Goal: Task Accomplishment & Management: Use online tool/utility

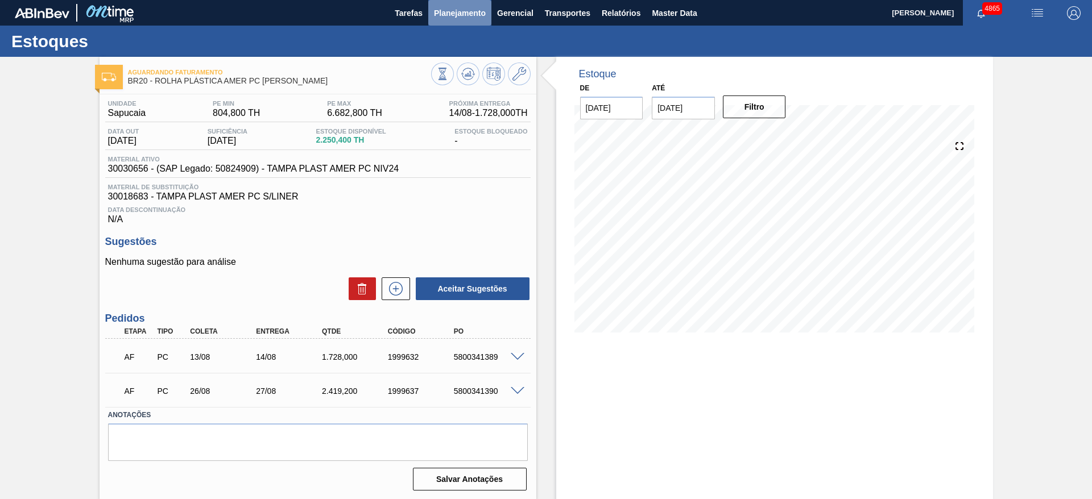
click at [450, 2] on button "Planejamento" at bounding box center [459, 13] width 63 height 26
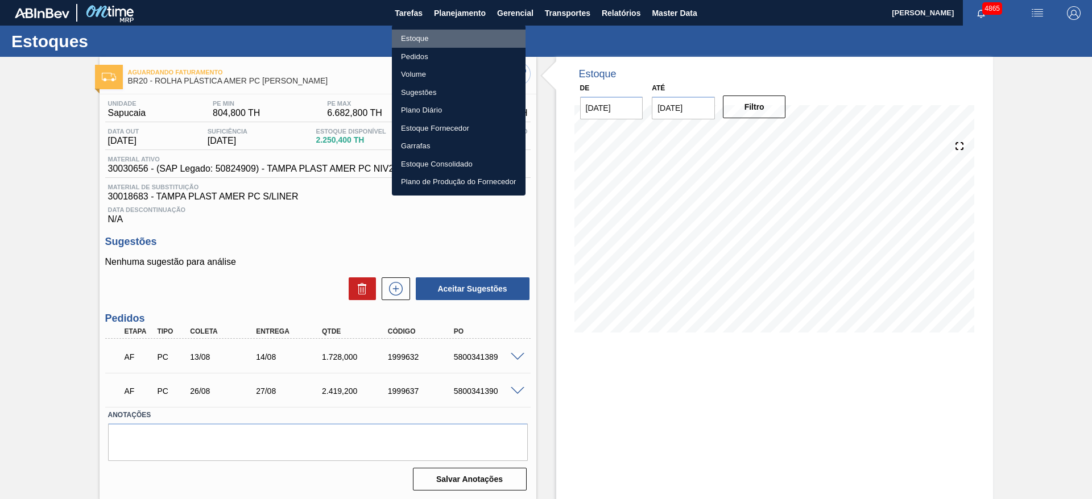
click at [449, 37] on li "Estoque" at bounding box center [459, 39] width 134 height 18
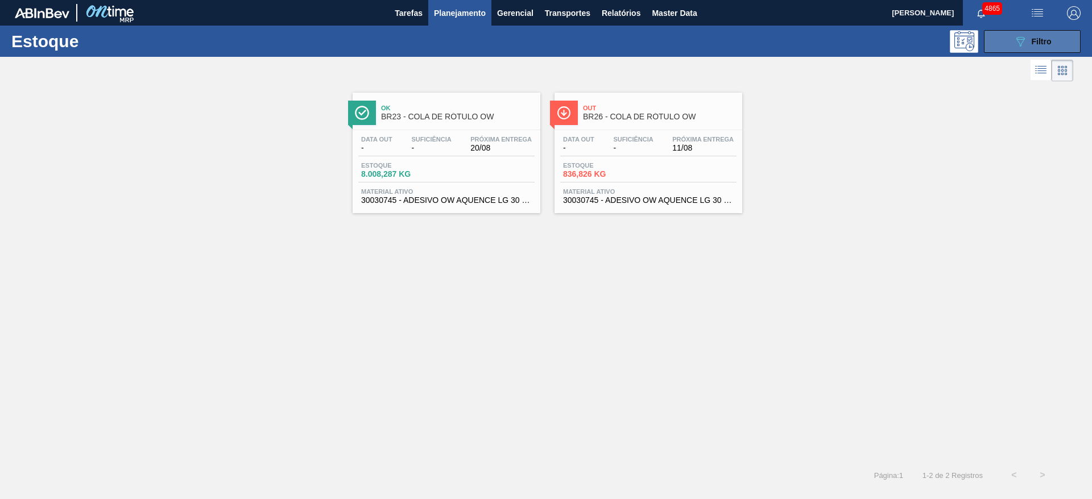
click at [1046, 33] on button "089F7B8B-B2A5-4AFE-B5C0-19BA573D28AC Filtro" at bounding box center [1032, 41] width 97 height 23
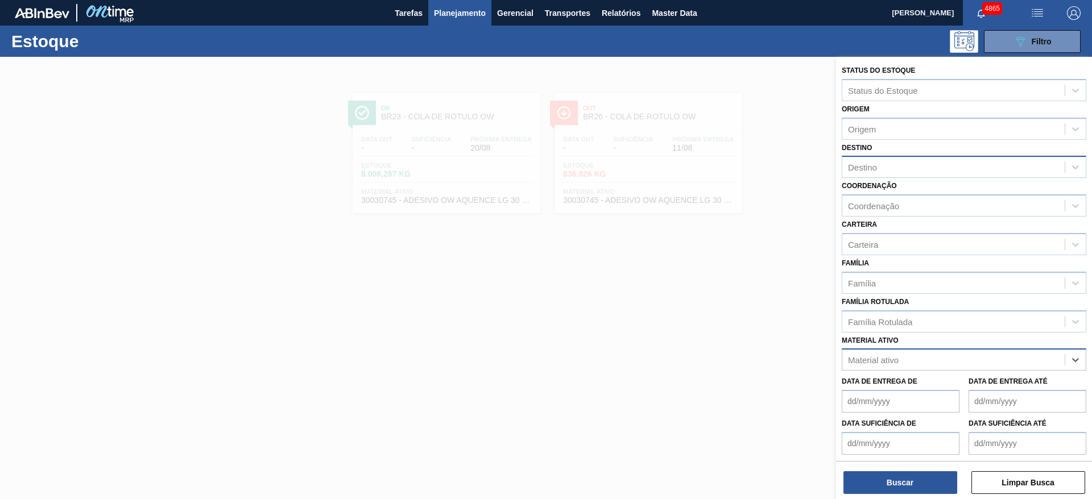
paste ativo "30009578"
type ativo "30009578"
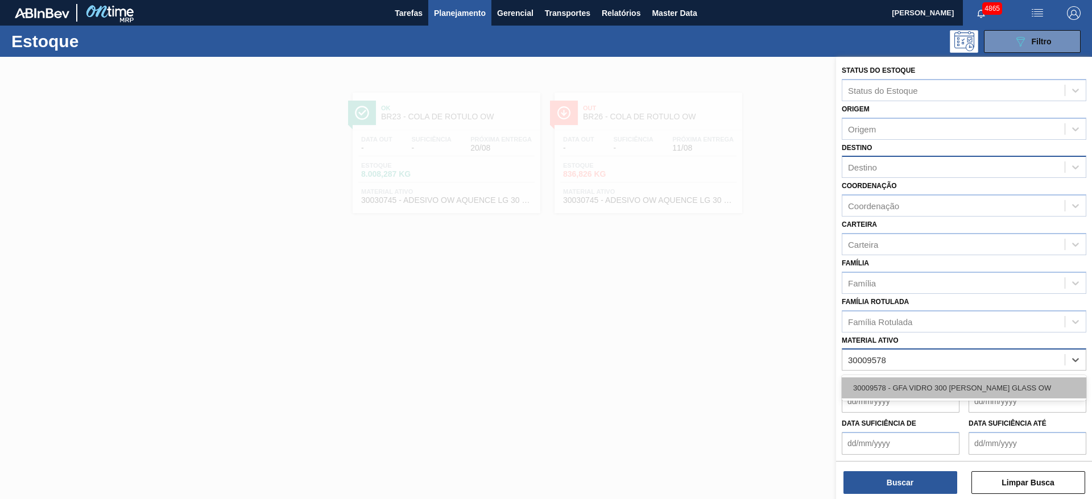
click at [1006, 394] on div "30009578 - GFA VIDRO 300 [PERSON_NAME] GLASS OW" at bounding box center [963, 388] width 244 height 21
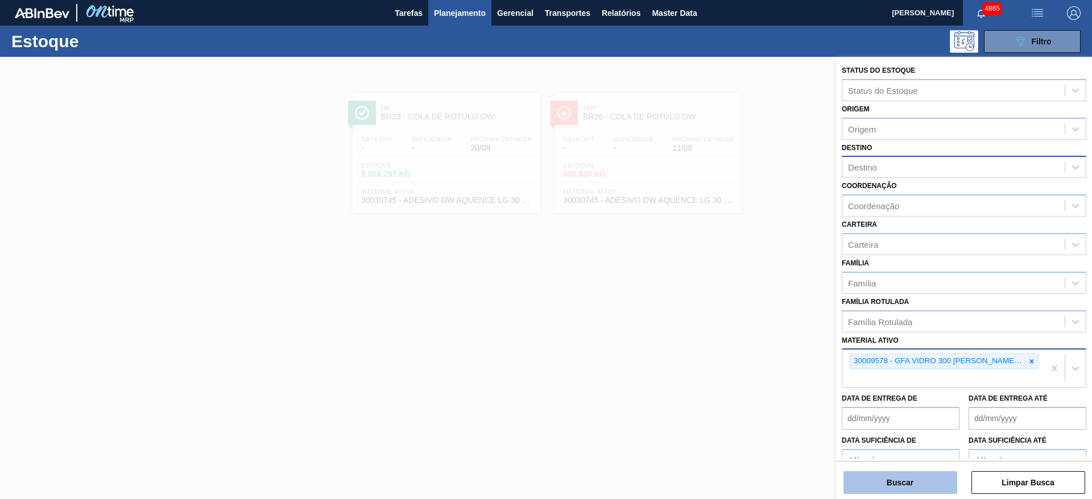
click at [917, 487] on button "Buscar" at bounding box center [900, 482] width 114 height 23
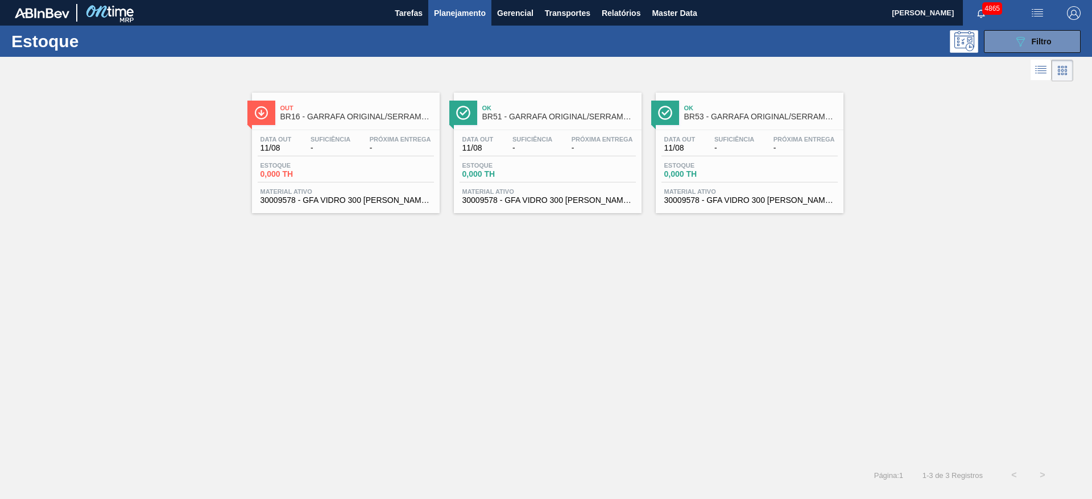
click at [561, 163] on div "Estoque 0,000 TH" at bounding box center [547, 172] width 176 height 20
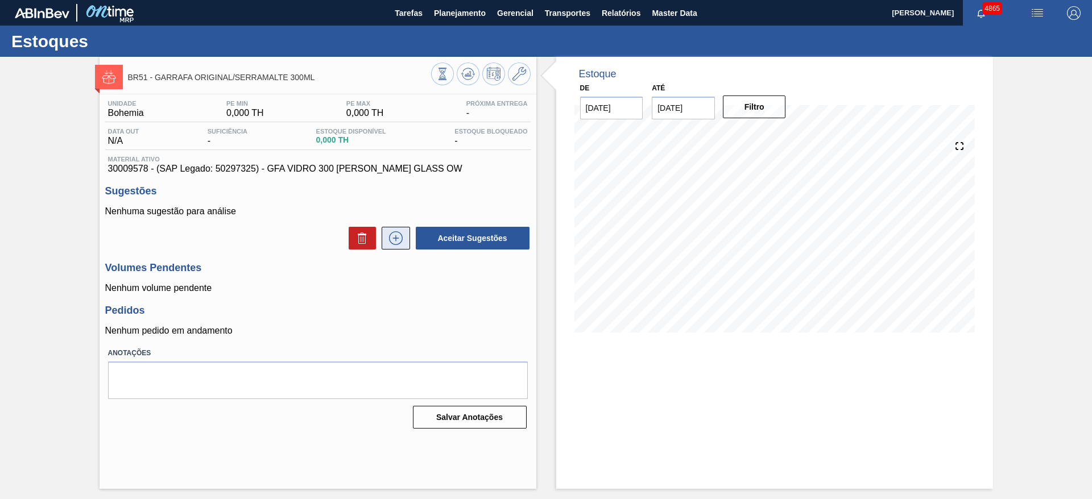
click at [398, 244] on icon at bounding box center [396, 238] width 14 height 14
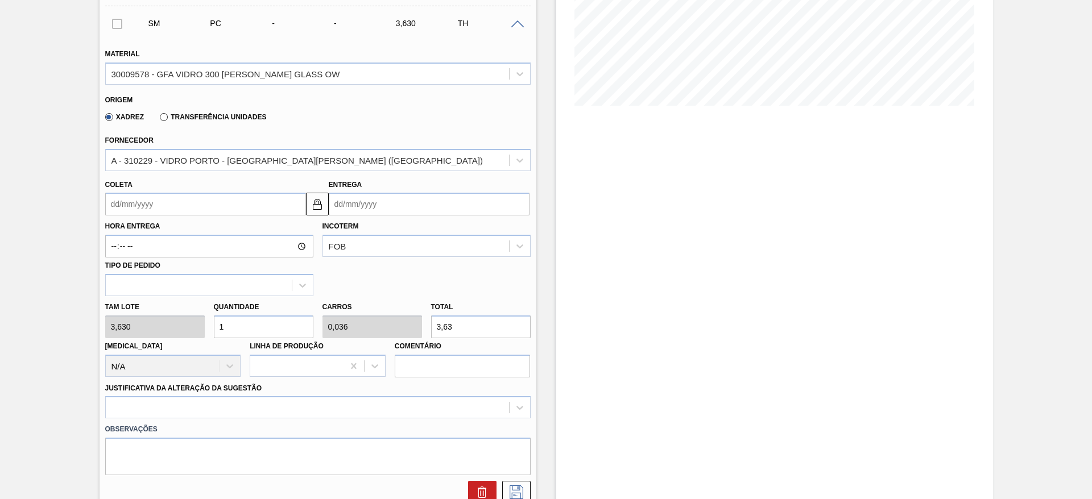
scroll to position [230, 0]
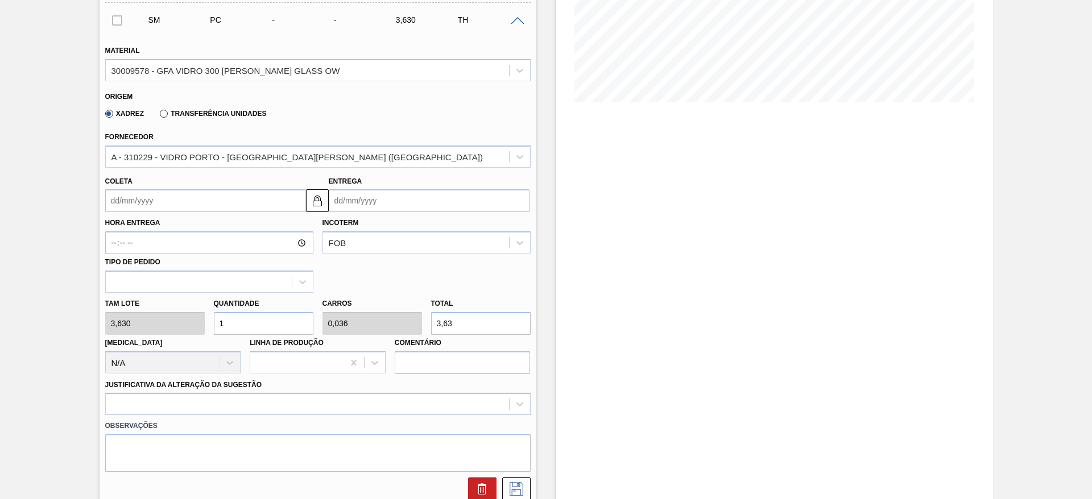
click at [412, 319] on div "Tam lote 3,630 Quantidade 1 Carros 0,036 Total 3,63 Doca N/A Linha de Produção …" at bounding box center [318, 333] width 434 height 81
type input "1,377"
type input "0,049"
type input "5"
type input "14,325"
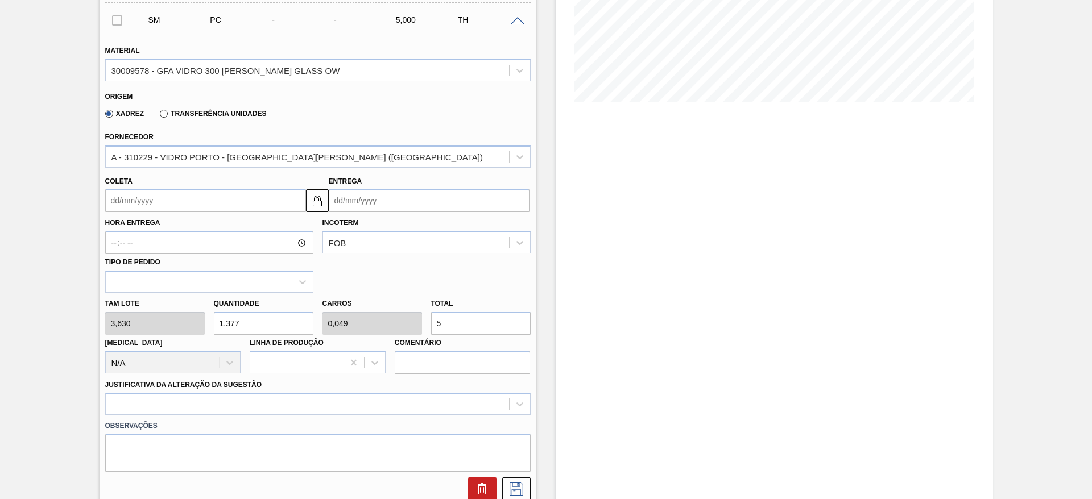
type input "0,512"
type input "52"
type input "1,377"
type input "0,049"
type input "5"
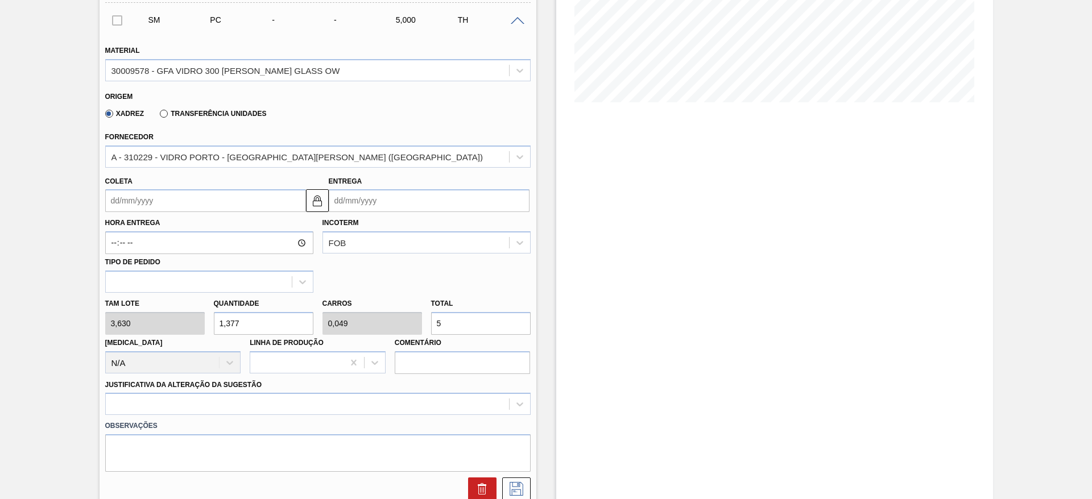
type input "14,05"
type input "0,502"
type input "51"
type input "1,377"
type input "0,049"
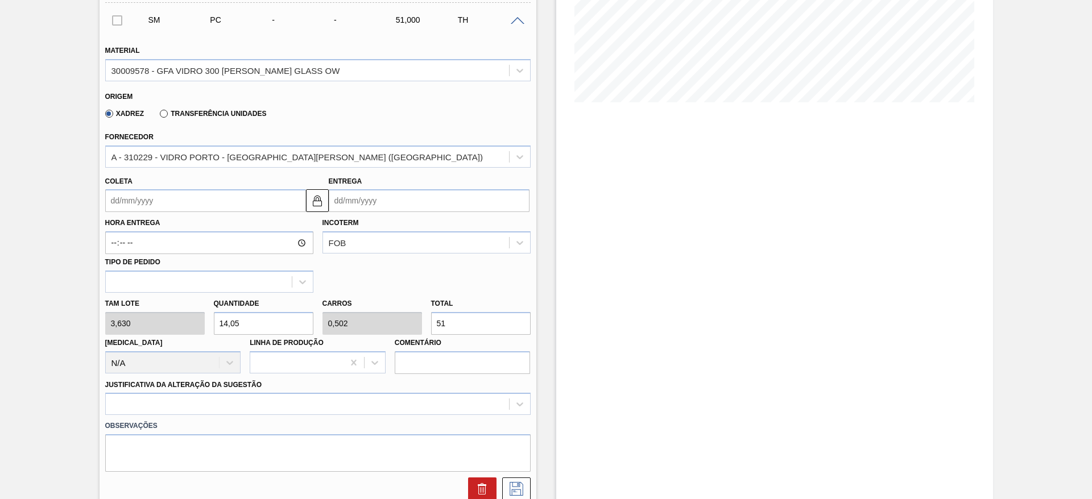
type input "5"
type input "13,774"
type input "0,492"
type input "50,"
type input "13,829"
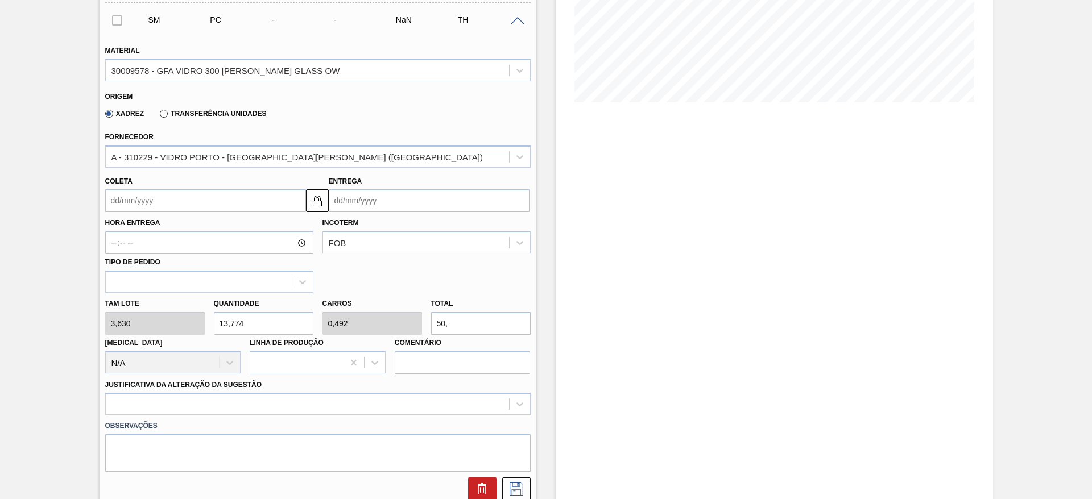
type input "0,494"
type input "50,2"
type input "13,774"
type input "0,492"
type input "50,"
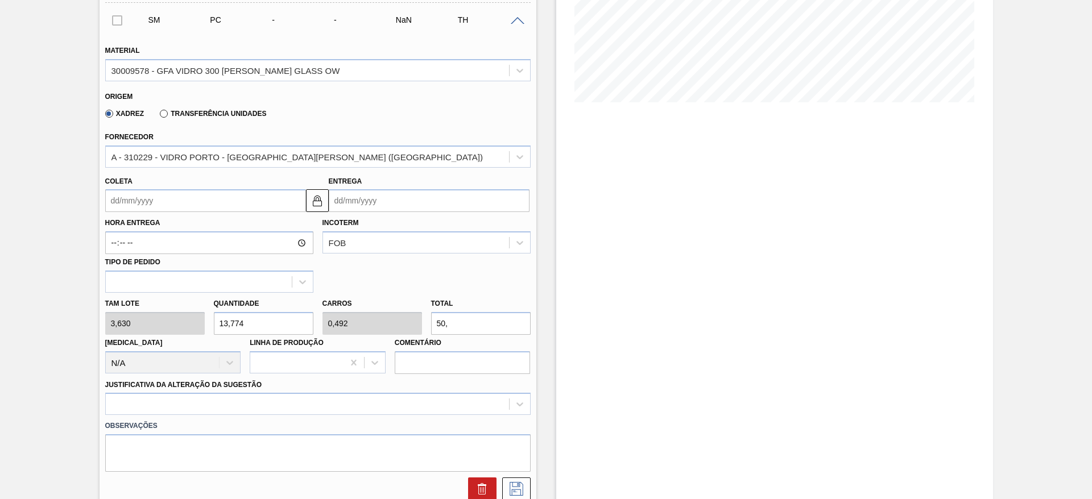
type input "13,884"
type input "0,496"
type input "50,4"
type input "13,774"
type input "0,492"
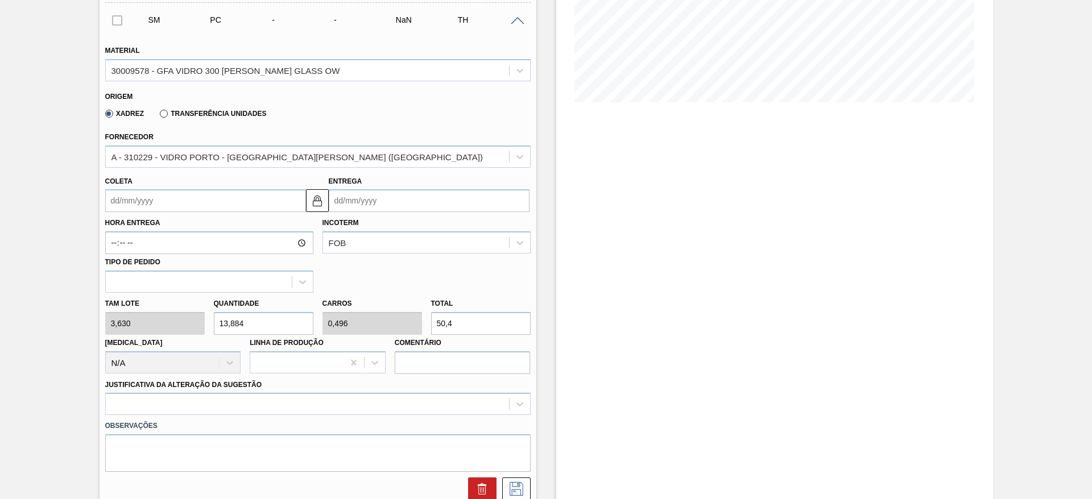
type input "50,"
type input "13,912"
type input "0,497"
type input "50,5"
type input "13,774"
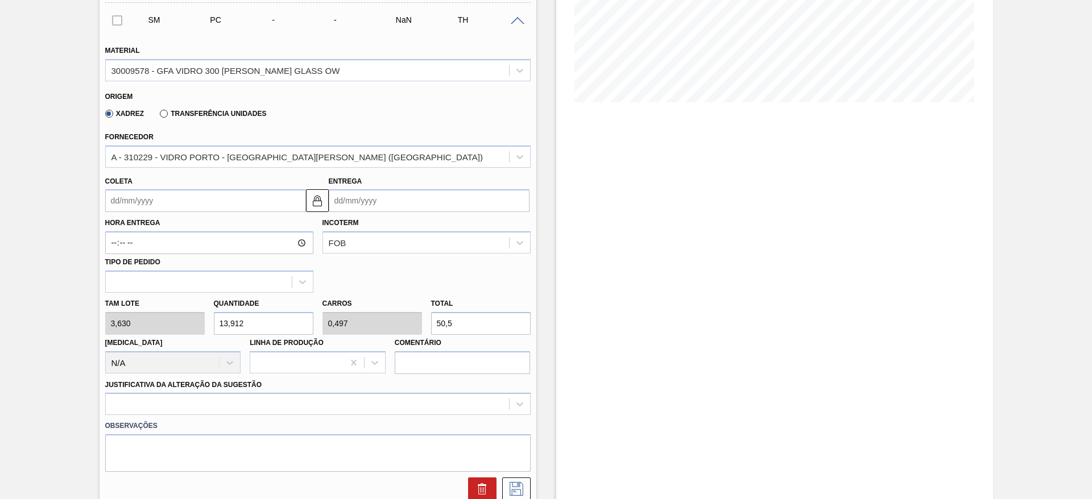
type input "0,492"
type input "50,"
type input "13,939"
type input "0,498"
type input "50,6"
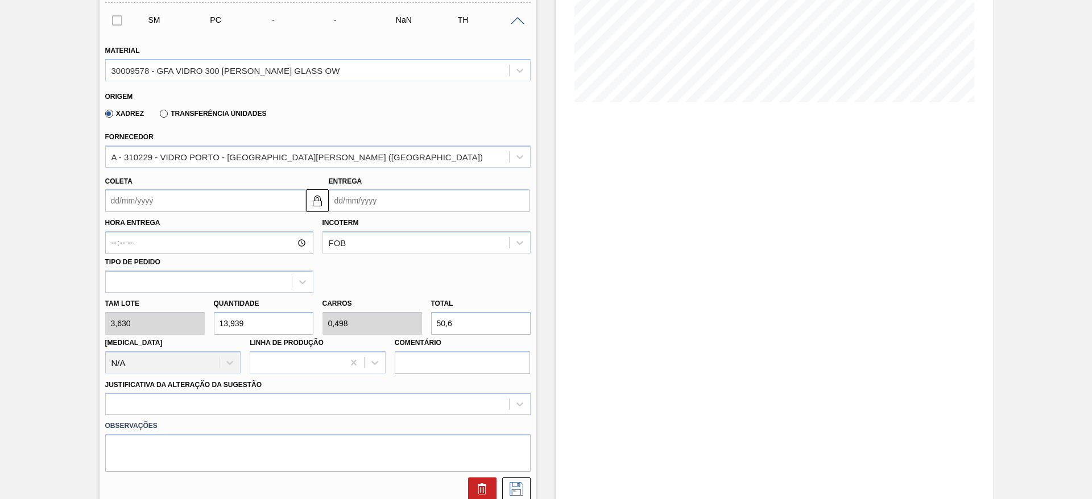
type input "13,774"
type input "0,492"
type input "50,"
type input "13,967"
type input "0,499"
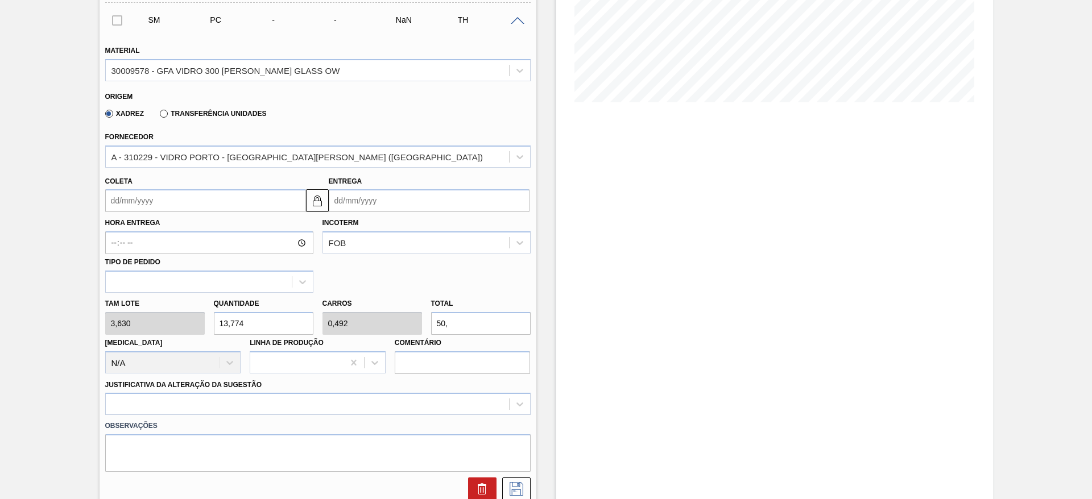
type input "50,7"
type input "13,774"
type input "0,492"
type input "50,"
type input "13,994"
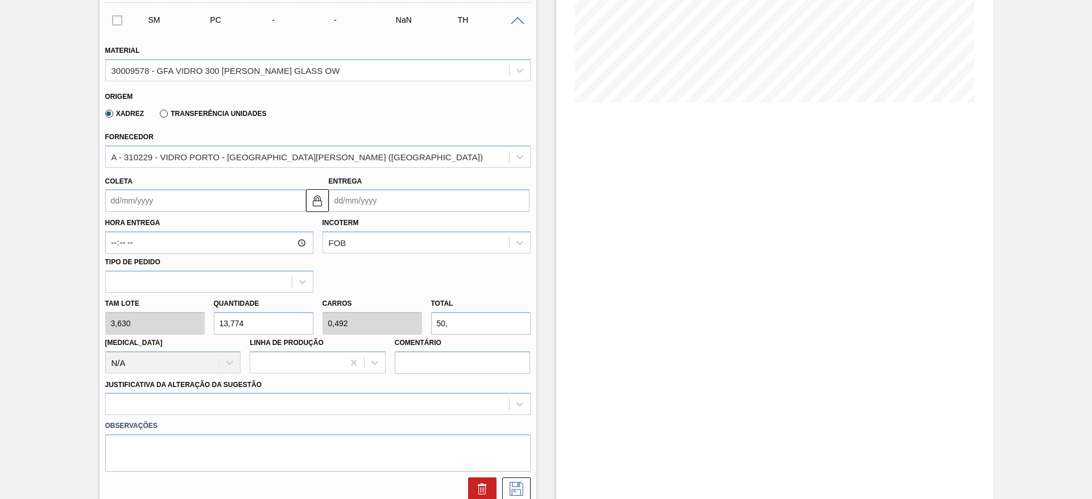
type input "0,5"
type input "50,8"
type input "13,774"
type input "0,492"
type input "50,"
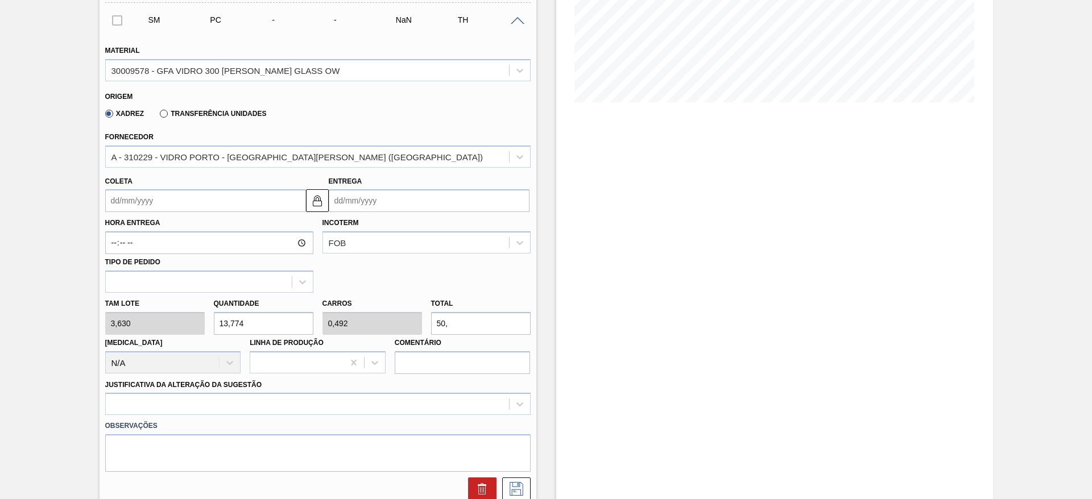
type input "14,022"
type input "0,501"
type input "50,9"
type input "13,774"
type input "0,492"
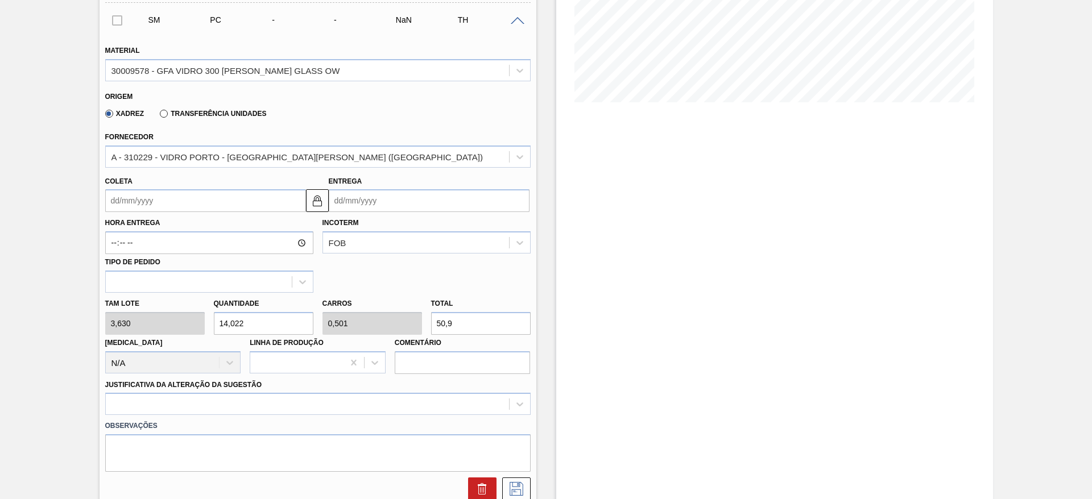
type input "50,"
type input "13,994"
type input "0,5"
type input "50,8"
type input "14,008"
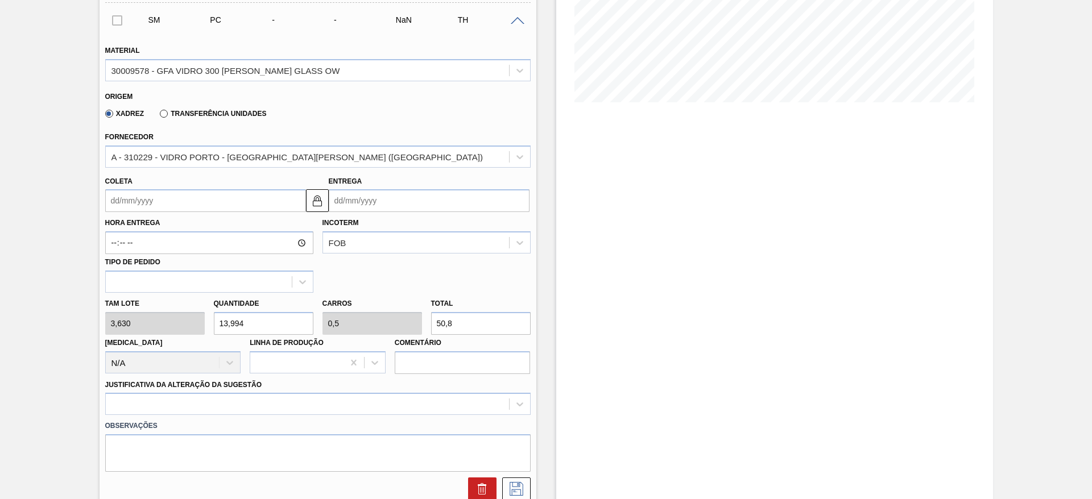
type input "50,85"
type input "13,994"
type input "50,8"
type input "14,006"
type input "50,84"
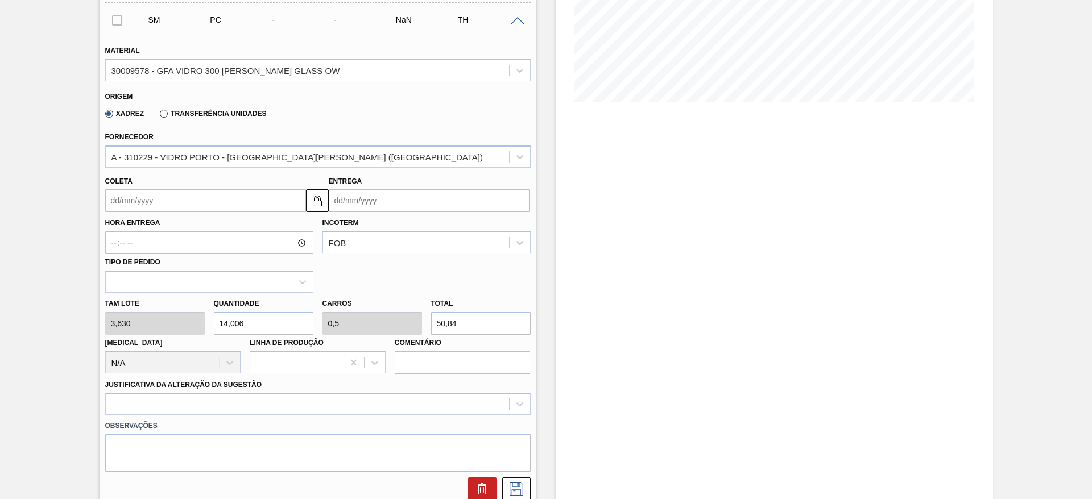
type input "13,994"
type input "50,8"
type input "14,003"
type input "50,83"
type input "13,994"
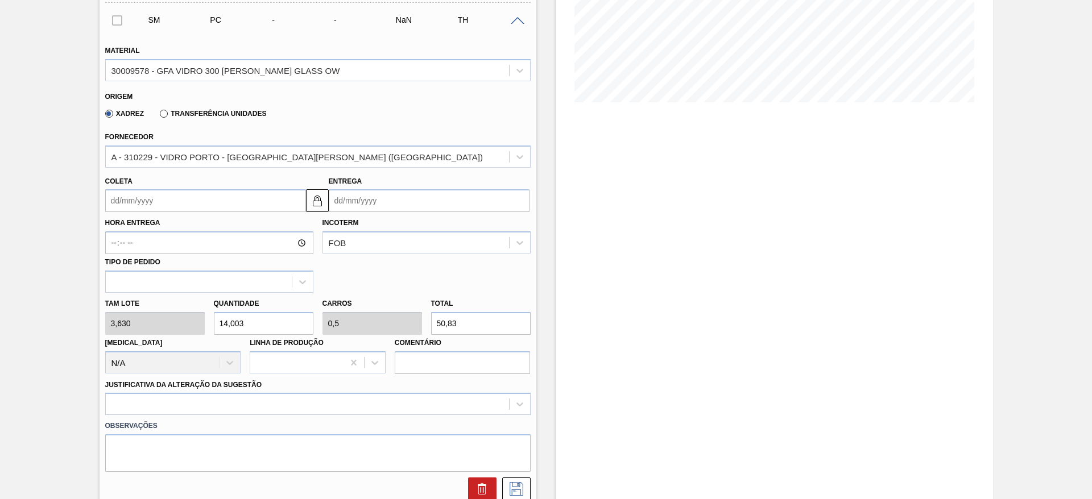
type input "50,8"
type input "14"
type input "50,82"
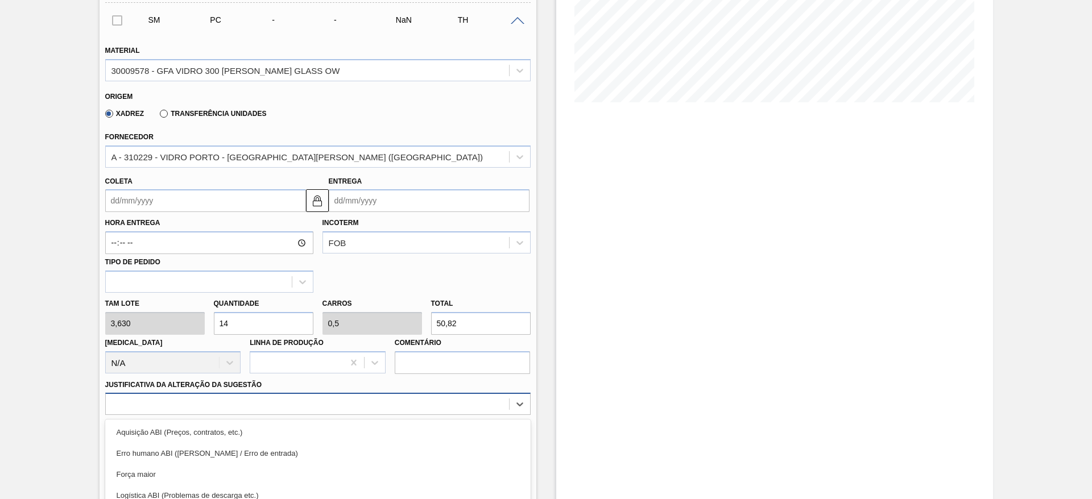
scroll to position [326, 0]
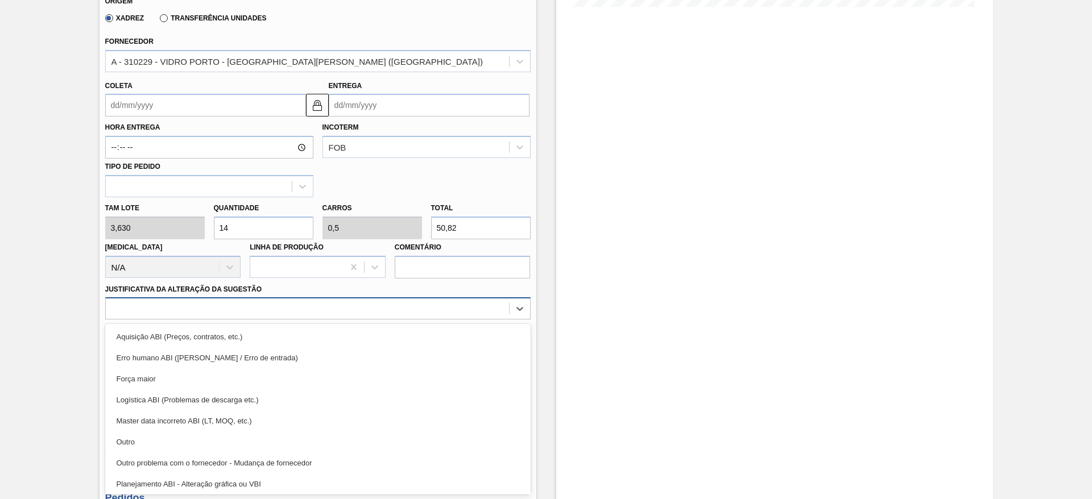
click at [440, 320] on div "option Logística ABI (Problemas de descarga etc.) focused, 4 of 18. 18 results …" at bounding box center [317, 308] width 425 height 22
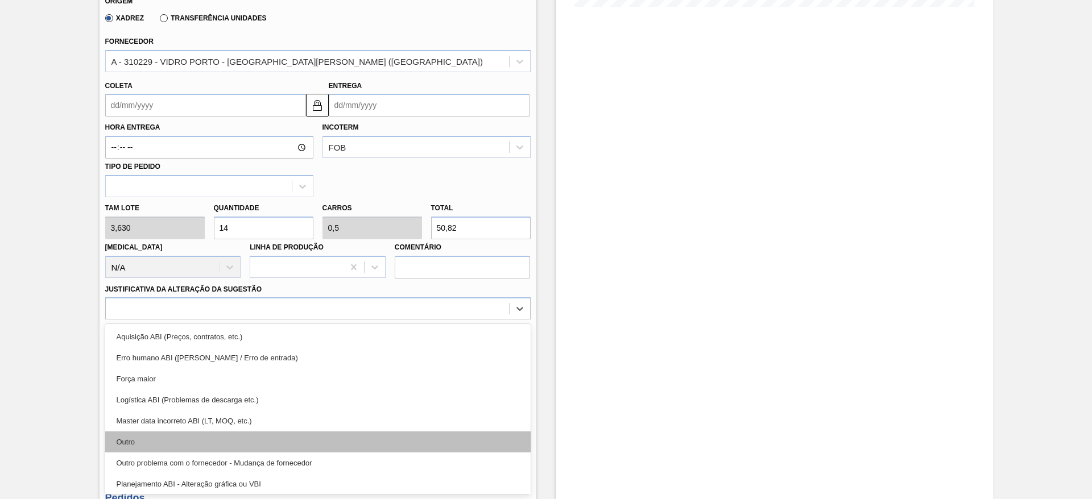
click at [396, 434] on div "Outro" at bounding box center [317, 442] width 425 height 21
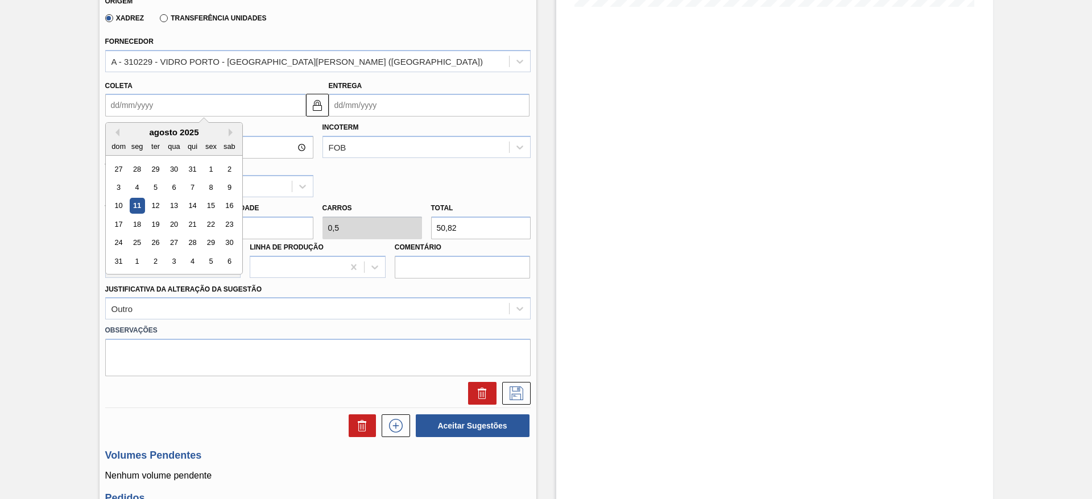
click at [206, 98] on input "Coleta" at bounding box center [205, 105] width 201 height 23
click at [153, 135] on div "agosto 2025" at bounding box center [174, 132] width 136 height 10
click at [199, 221] on div "21" at bounding box center [191, 224] width 15 height 15
type input "21/08/2025"
type input "23/08/2025"
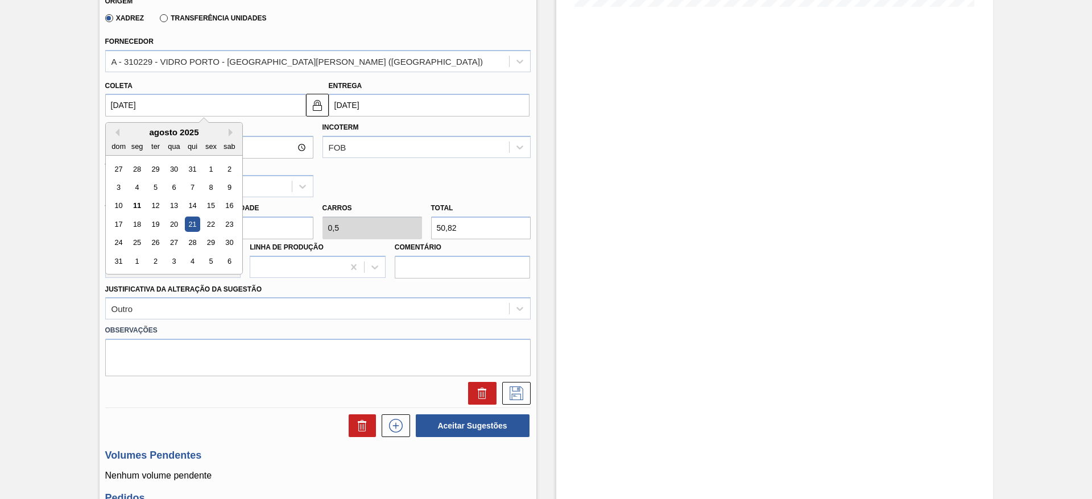
click at [260, 100] on input "21/08/2025" at bounding box center [205, 105] width 201 height 23
click at [179, 201] on div "13" at bounding box center [173, 205] width 15 height 15
type input "13/08/2025"
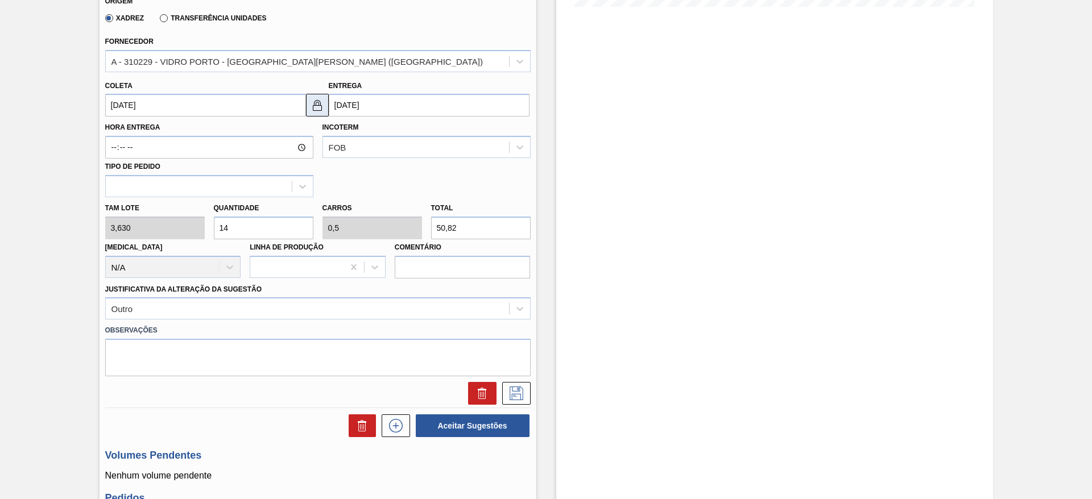
click at [320, 108] on img at bounding box center [317, 105] width 14 height 14
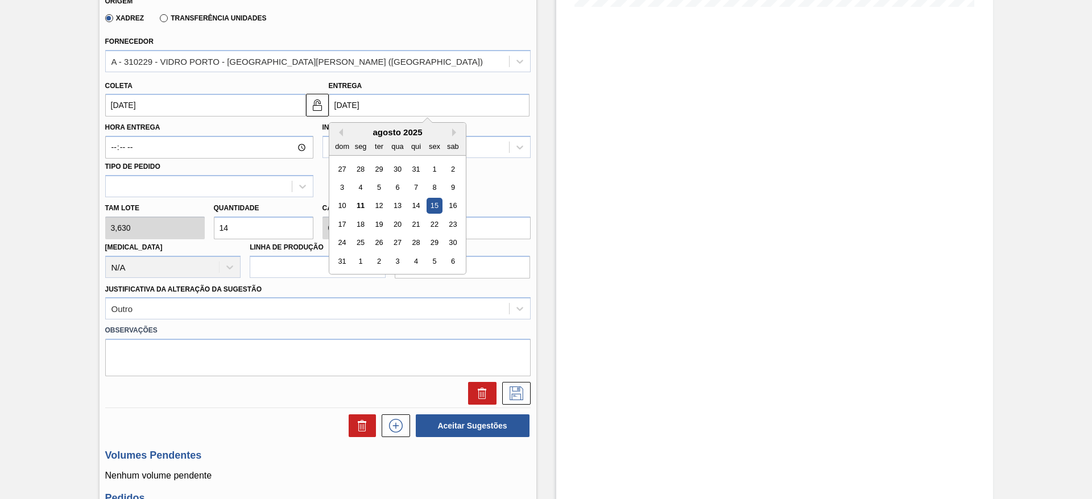
click at [349, 98] on input "[DATE]" at bounding box center [429, 105] width 201 height 23
click at [413, 206] on div "14" at bounding box center [415, 205] width 15 height 15
type input "14/08/2025"
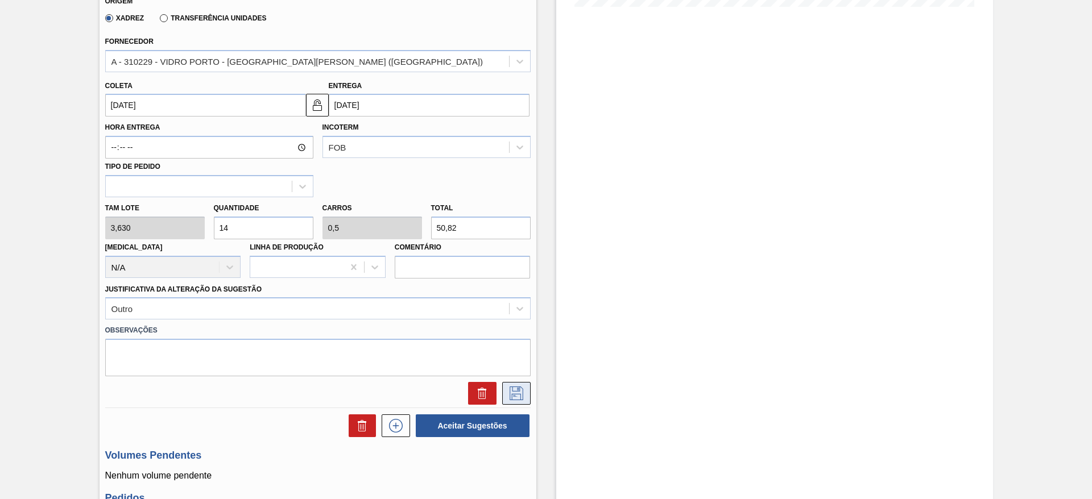
click at [515, 400] on icon at bounding box center [516, 394] width 14 height 14
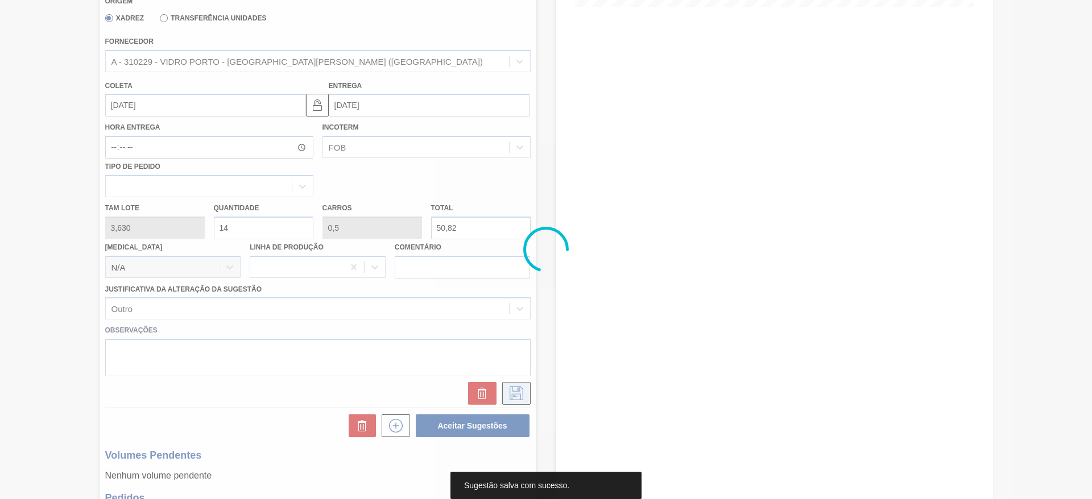
scroll to position [0, 0]
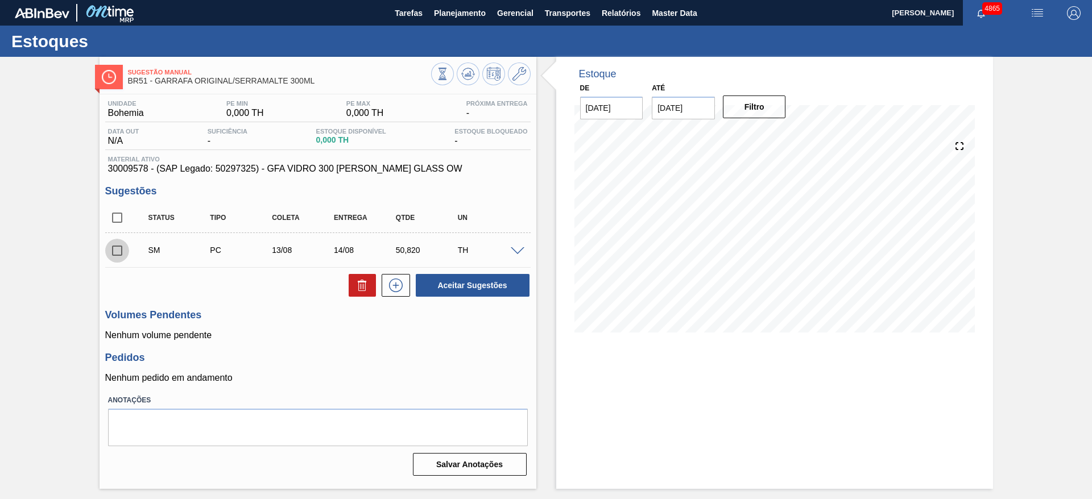
click at [118, 247] on input "checkbox" at bounding box center [117, 251] width 24 height 24
click at [495, 280] on button "Aceitar Sugestões" at bounding box center [473, 285] width 114 height 23
checkbox input "false"
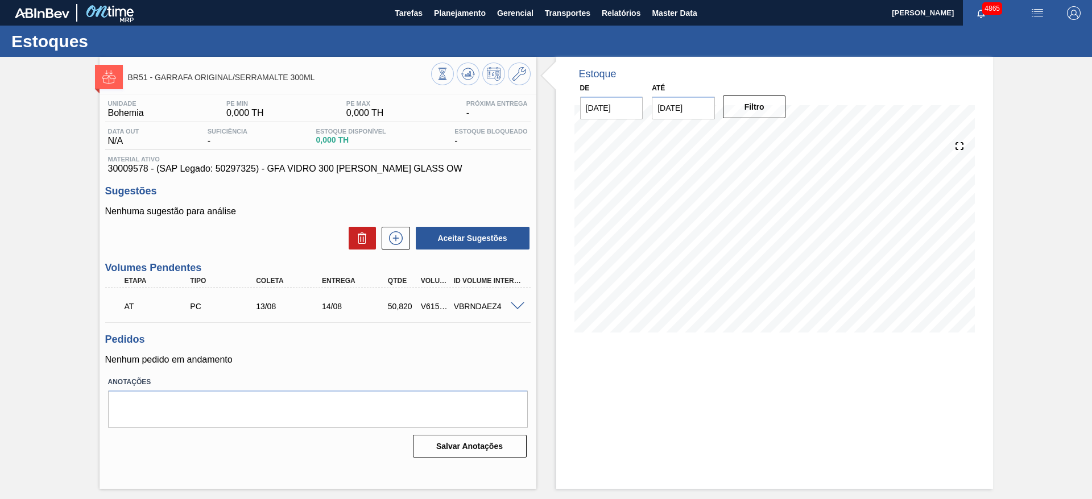
click at [519, 305] on span at bounding box center [518, 306] width 14 height 9
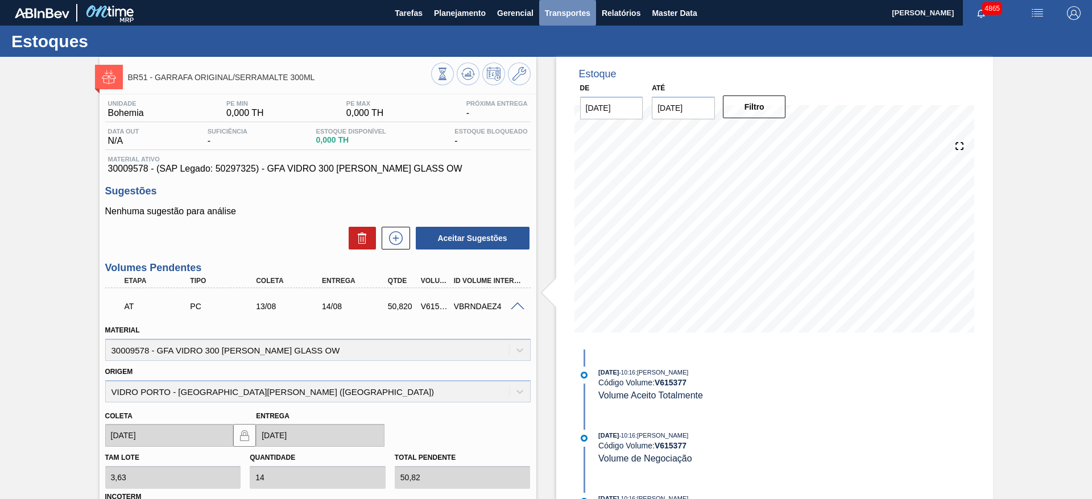
click at [578, 12] on span "Transportes" at bounding box center [567, 13] width 45 height 14
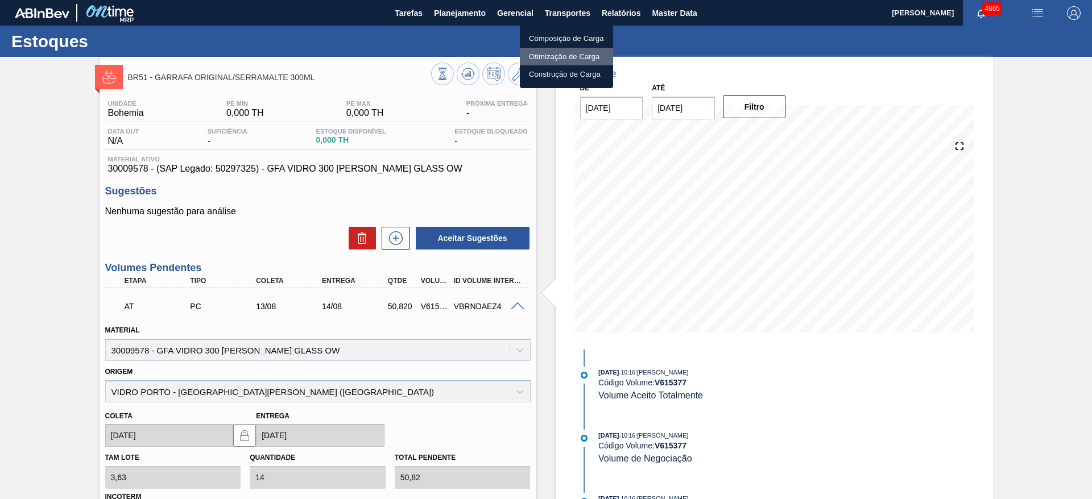
click at [587, 54] on li "Otimização de Carga" at bounding box center [566, 57] width 93 height 18
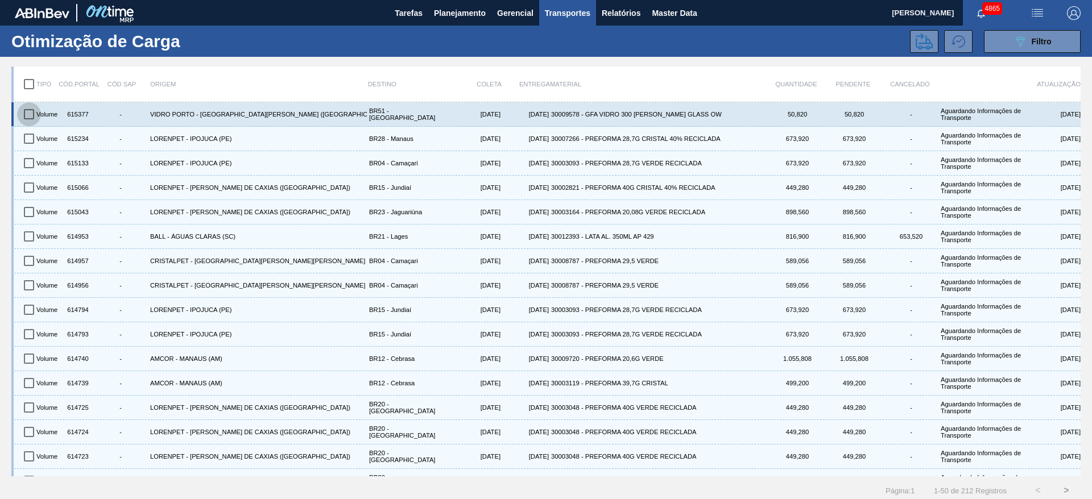
click at [32, 118] on input "checkbox" at bounding box center [29, 114] width 24 height 24
checkbox input "true"
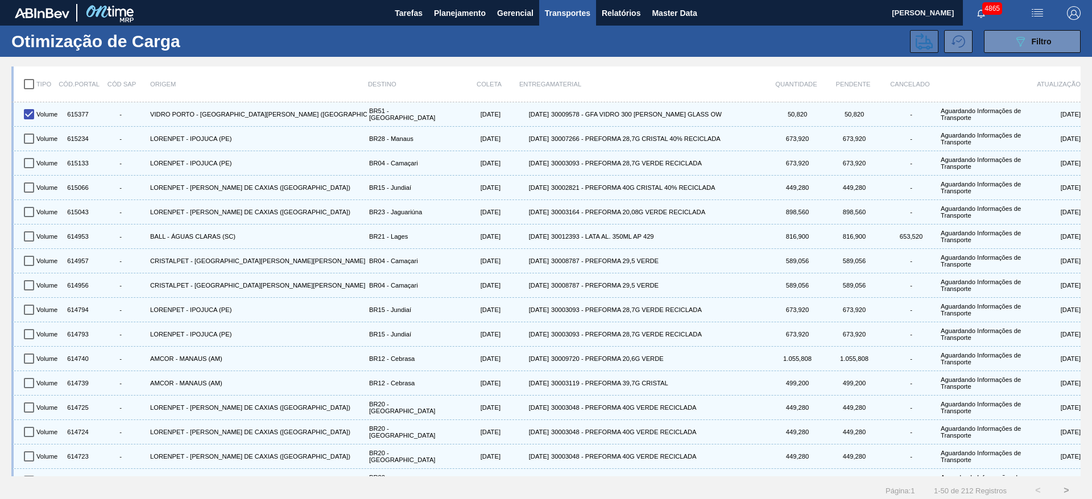
click at [918, 42] on icon at bounding box center [923, 41] width 17 height 17
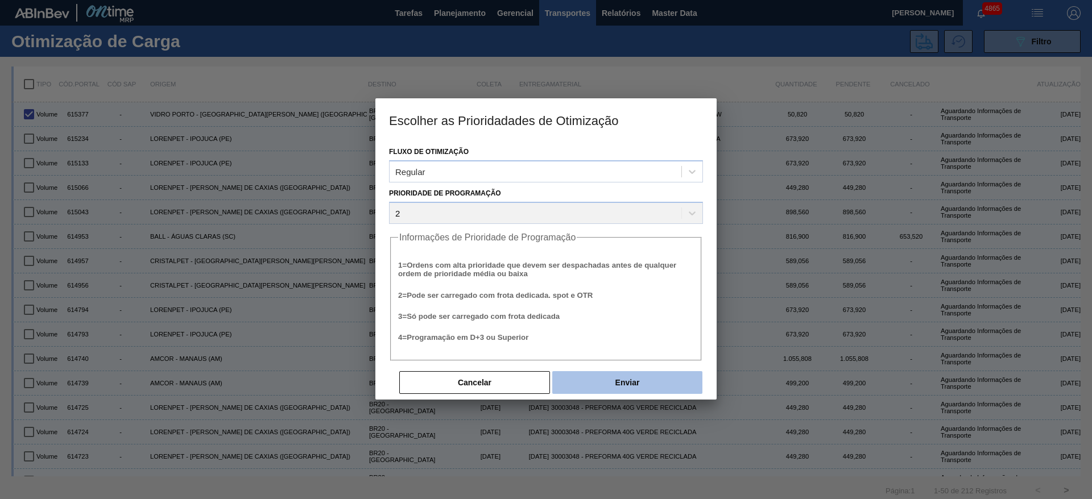
click at [620, 377] on button "Enviar" at bounding box center [627, 382] width 150 height 23
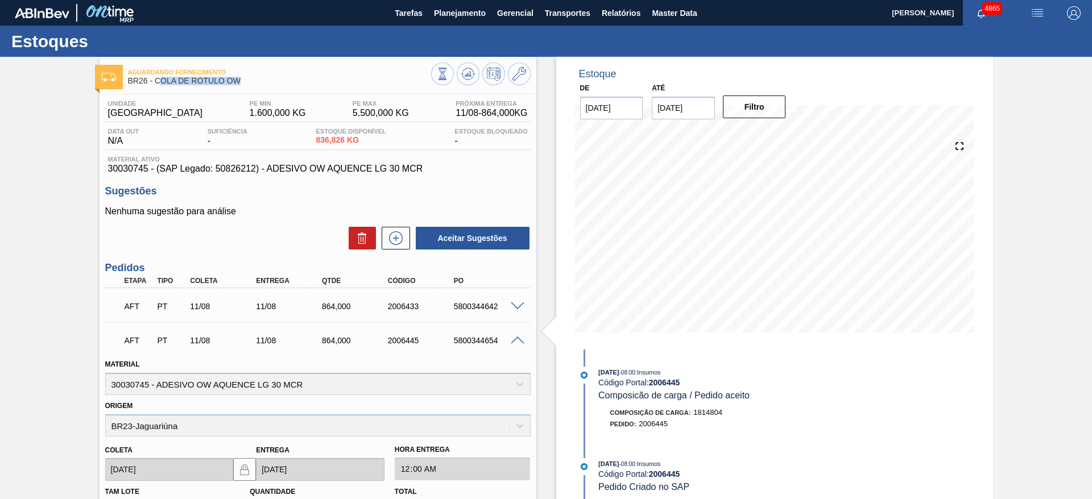
scroll to position [40, 0]
